Goal: Find specific page/section: Find specific page/section

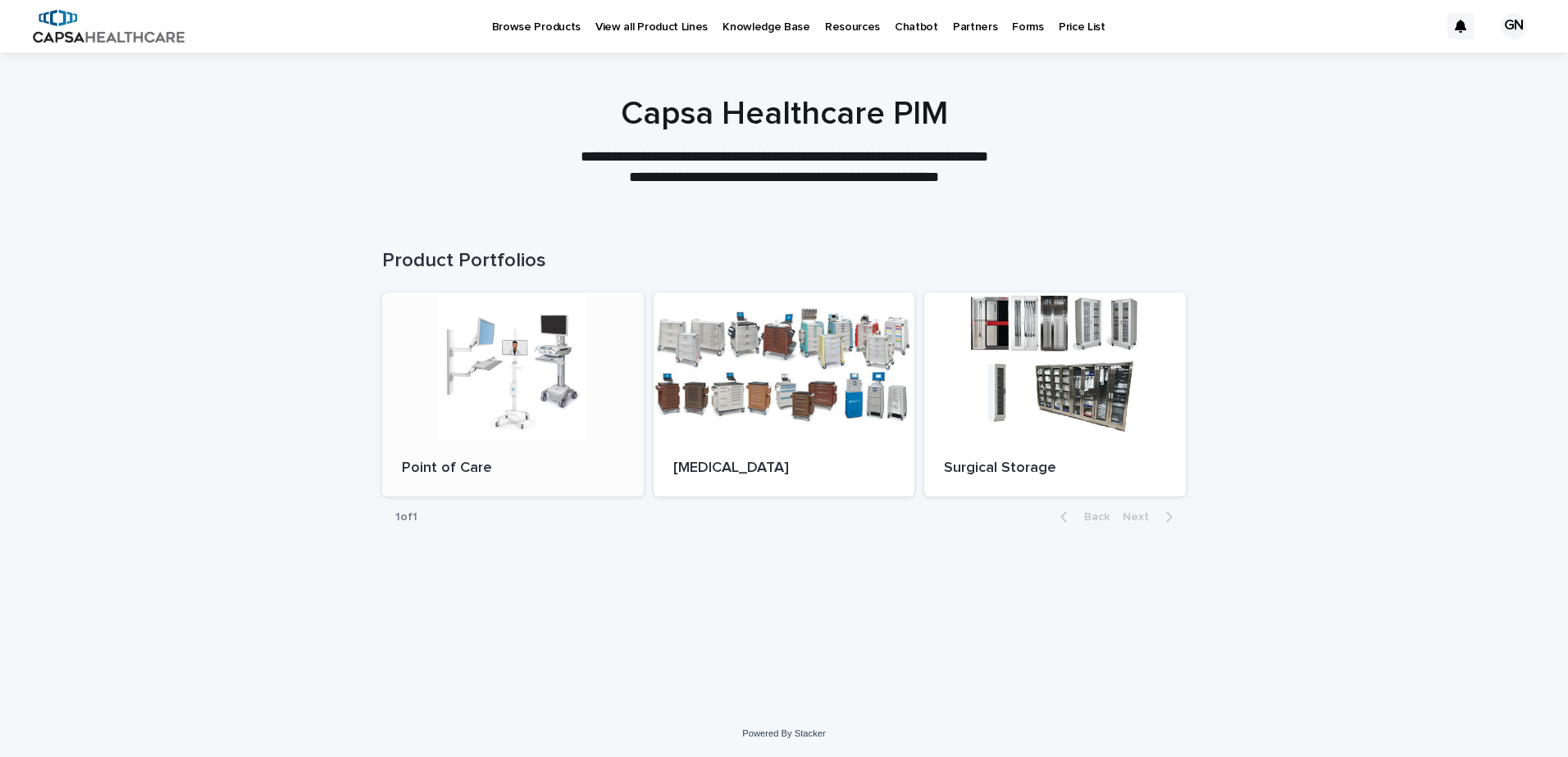
click at [497, 425] on div at bounding box center [513, 367] width 262 height 147
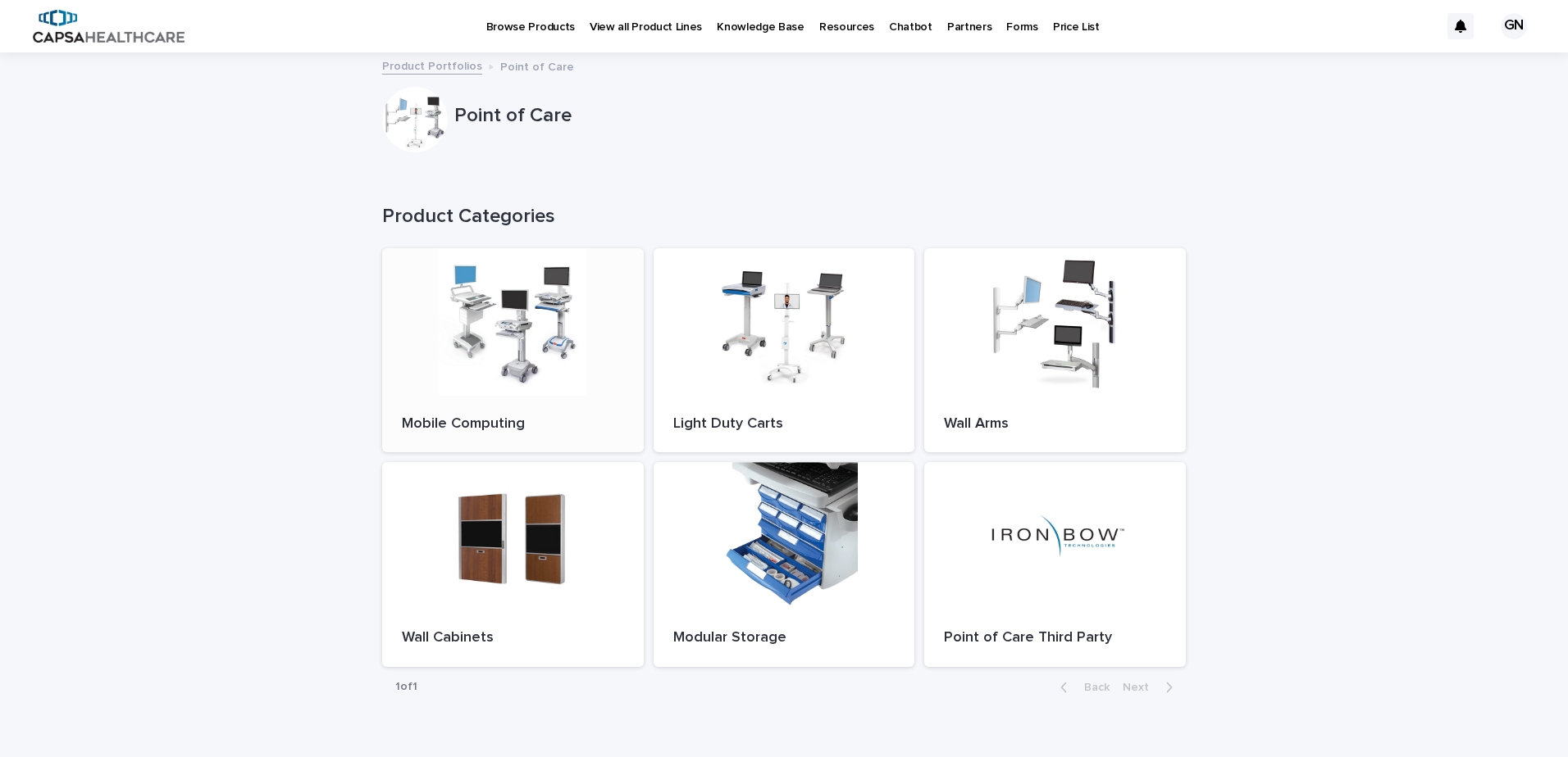
click at [486, 356] on div at bounding box center [513, 322] width 262 height 147
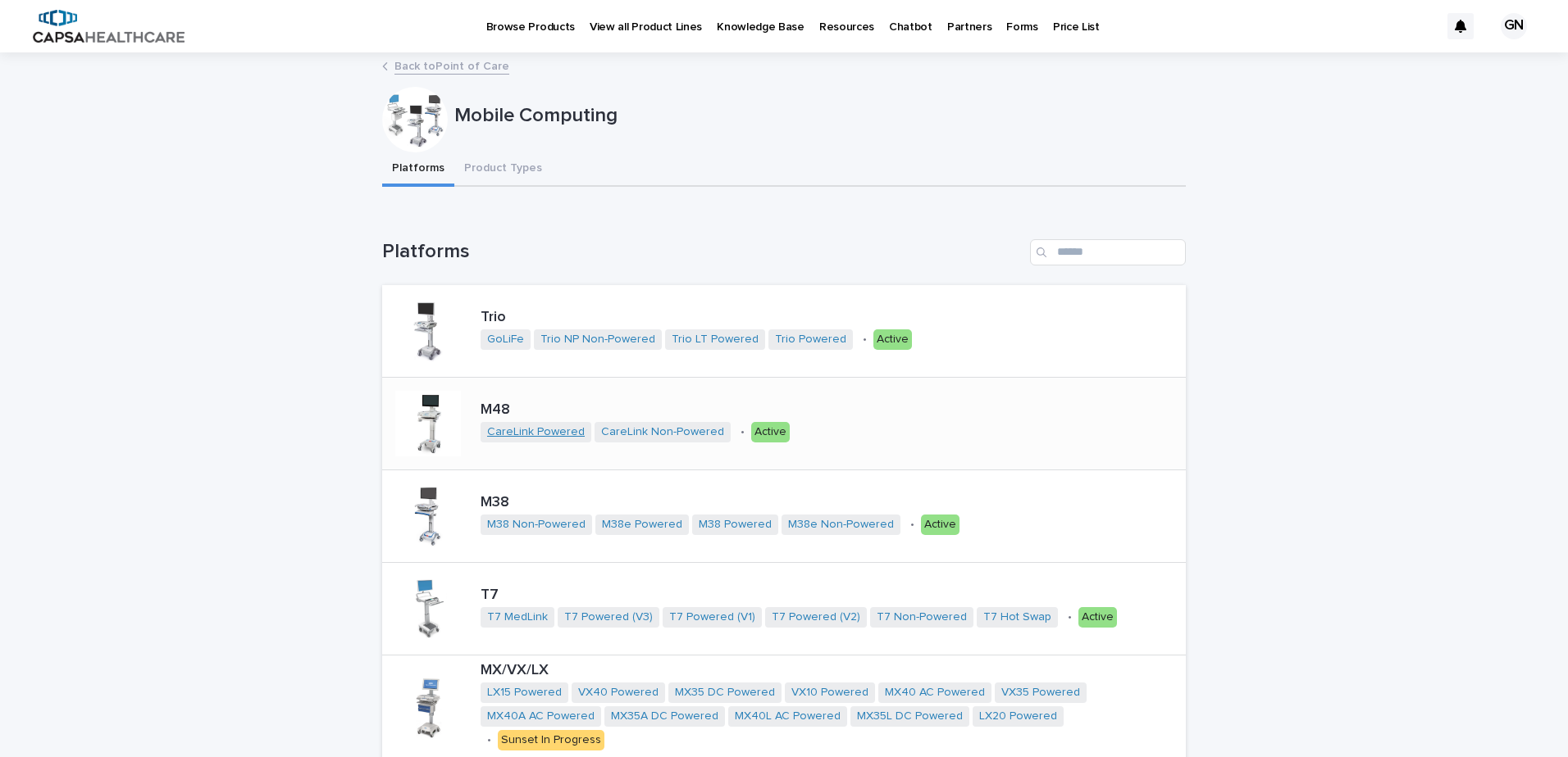
click at [555, 436] on link "CareLink Powered" at bounding box center [535, 433] width 97 height 14
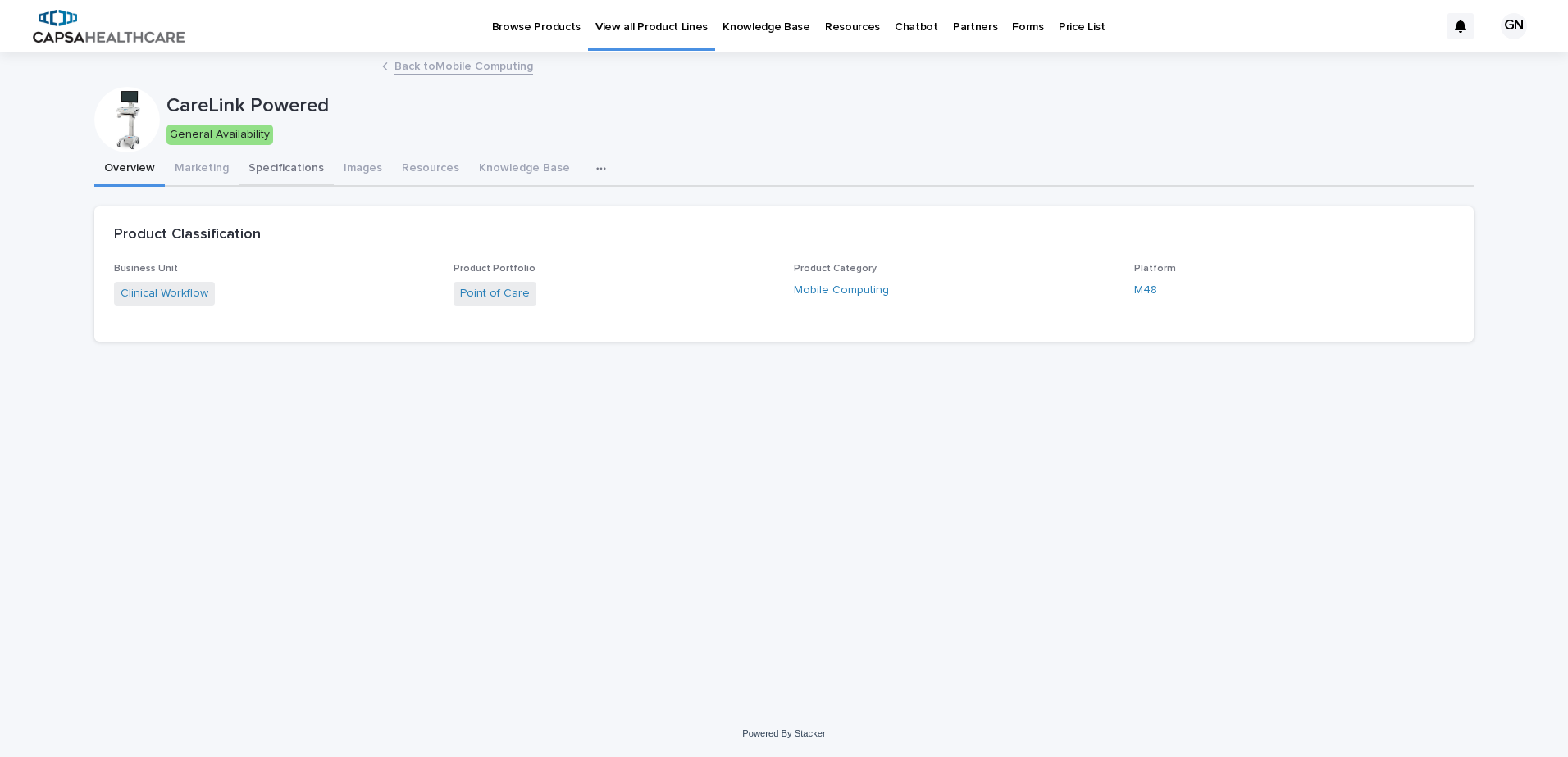
click at [269, 166] on button "Specifications" at bounding box center [286, 169] width 95 height 34
